Goal: Information Seeking & Learning: Learn about a topic

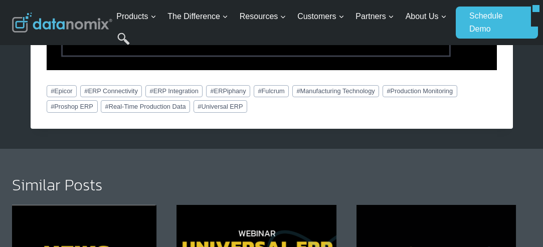
scroll to position [1704, 0]
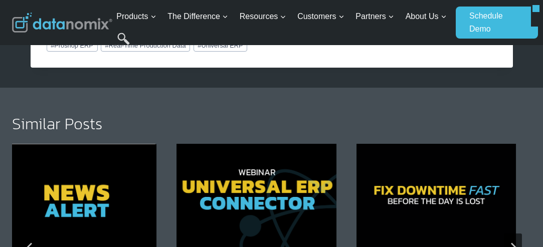
click at [320, 157] on img "2 of 6" at bounding box center [255, 197] width 159 height 106
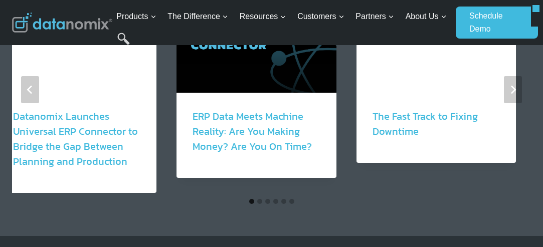
scroll to position [1303, 0]
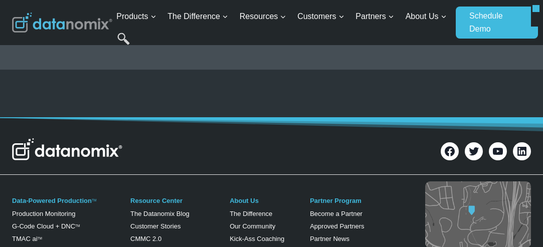
click at [82, 143] on img at bounding box center [67, 149] width 110 height 22
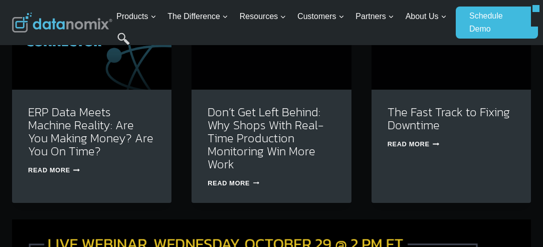
scroll to position [3208, 0]
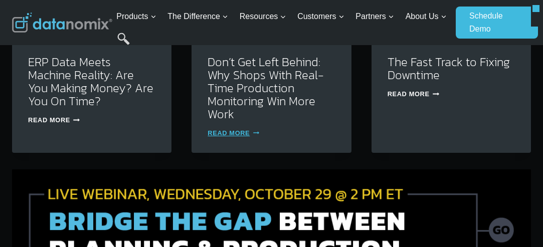
click at [253, 134] on icon at bounding box center [256, 133] width 6 height 3
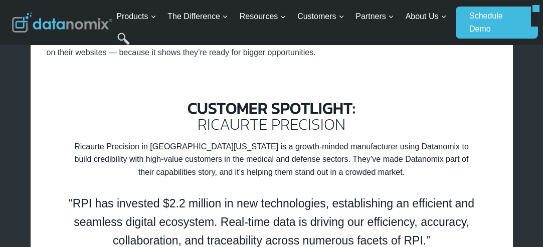
scroll to position [1804, 0]
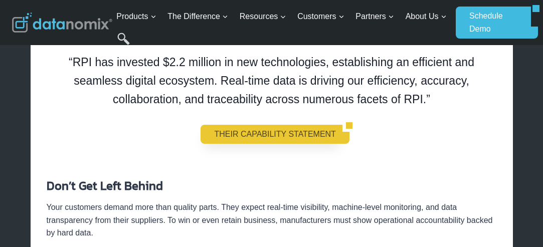
click at [262, 129] on link "THEIR CAPABILITY STATEMENT" at bounding box center [270, 134] width 141 height 19
